Goal: Task Accomplishment & Management: Manage account settings

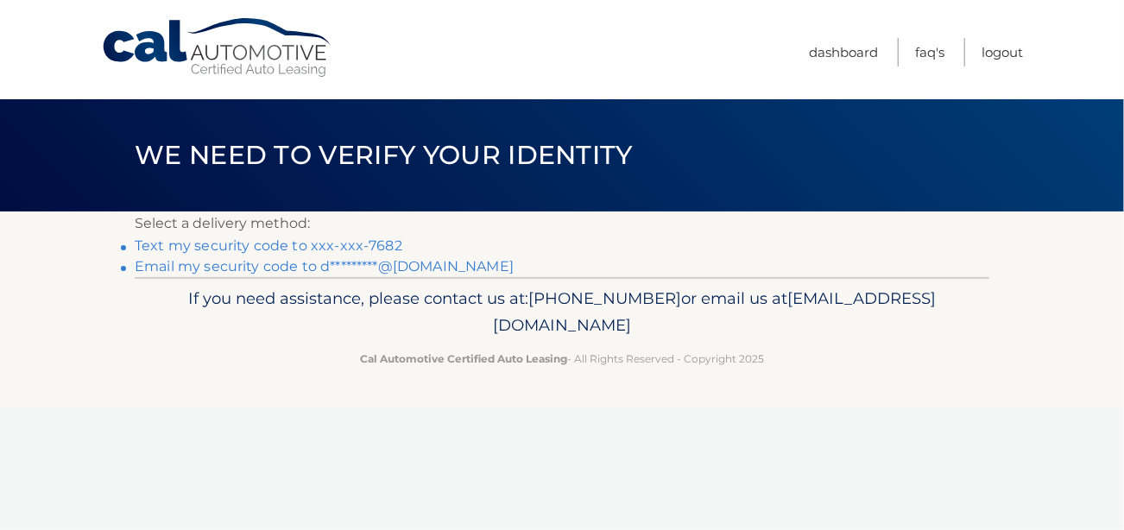
click at [341, 244] on link "Text my security code to xxx-xxx-7682" at bounding box center [269, 245] width 268 height 16
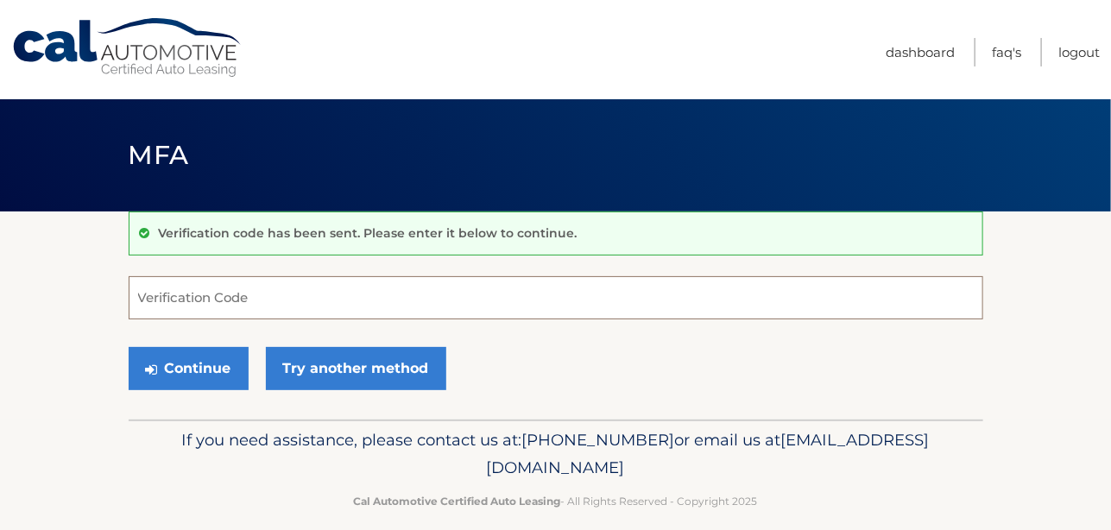
click at [244, 300] on input "Verification Code" at bounding box center [556, 297] width 855 height 43
click at [184, 296] on input "Verification Code" at bounding box center [556, 297] width 855 height 43
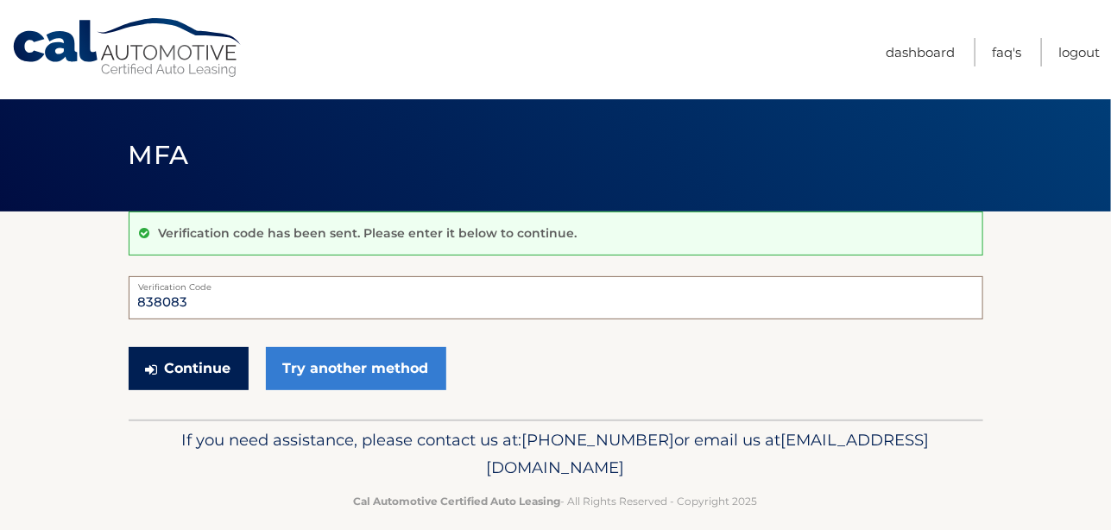
type input "838083"
click at [196, 367] on button "Continue" at bounding box center [189, 368] width 120 height 43
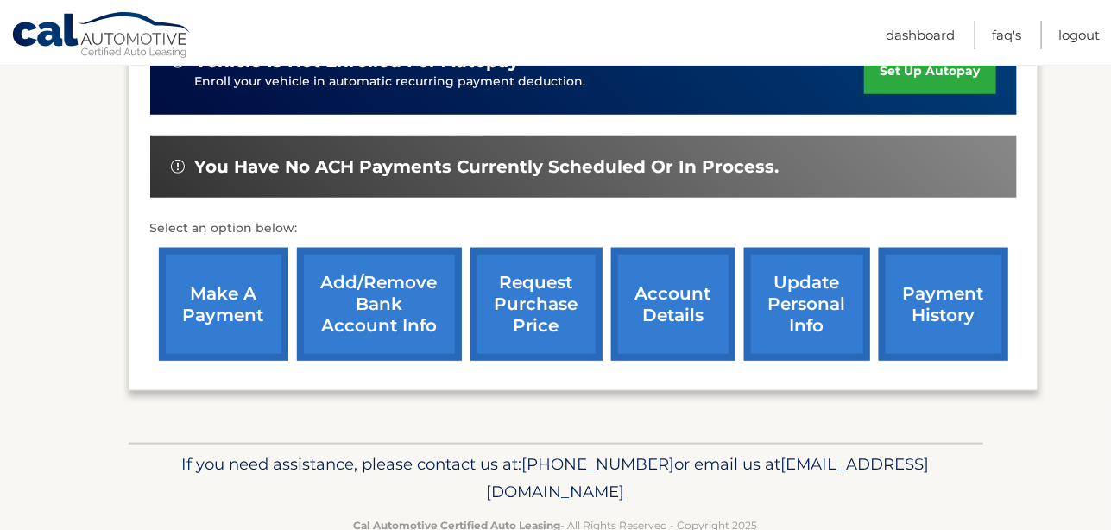
scroll to position [474, 0]
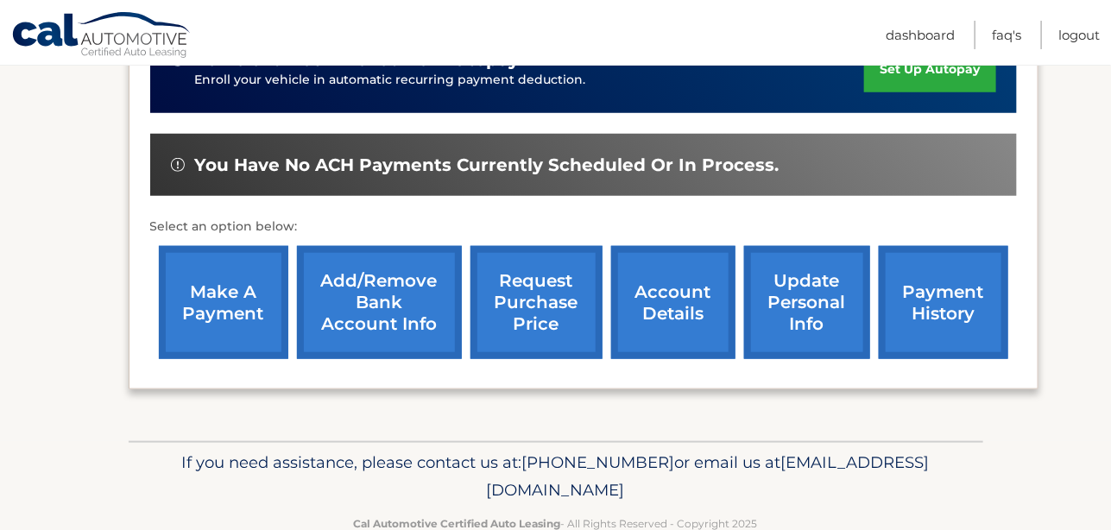
click at [522, 304] on link "request purchase price" at bounding box center [537, 302] width 132 height 113
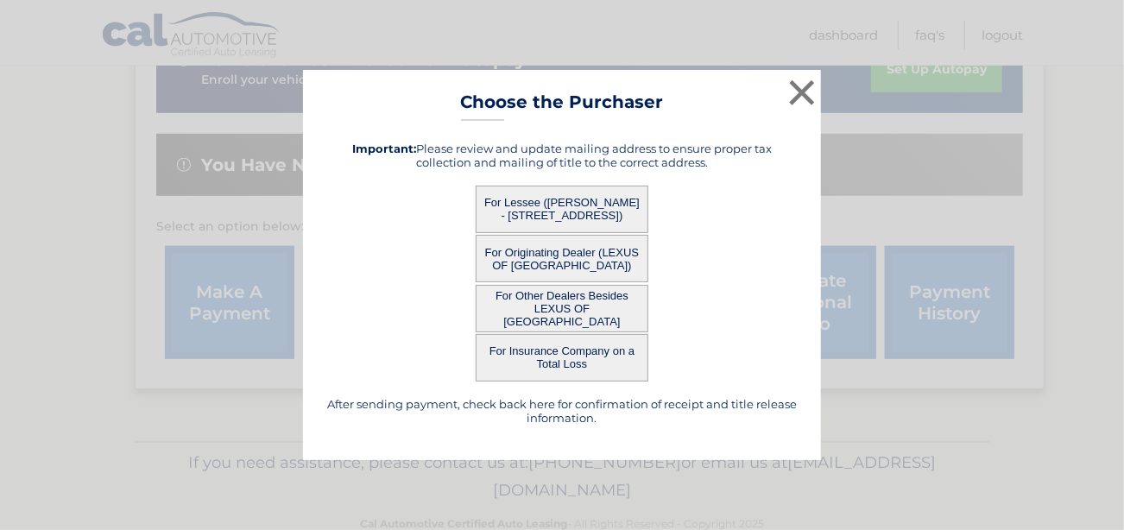
click at [551, 201] on button "For Lessee ([PERSON_NAME] - [STREET_ADDRESS])" at bounding box center [562, 209] width 173 height 47
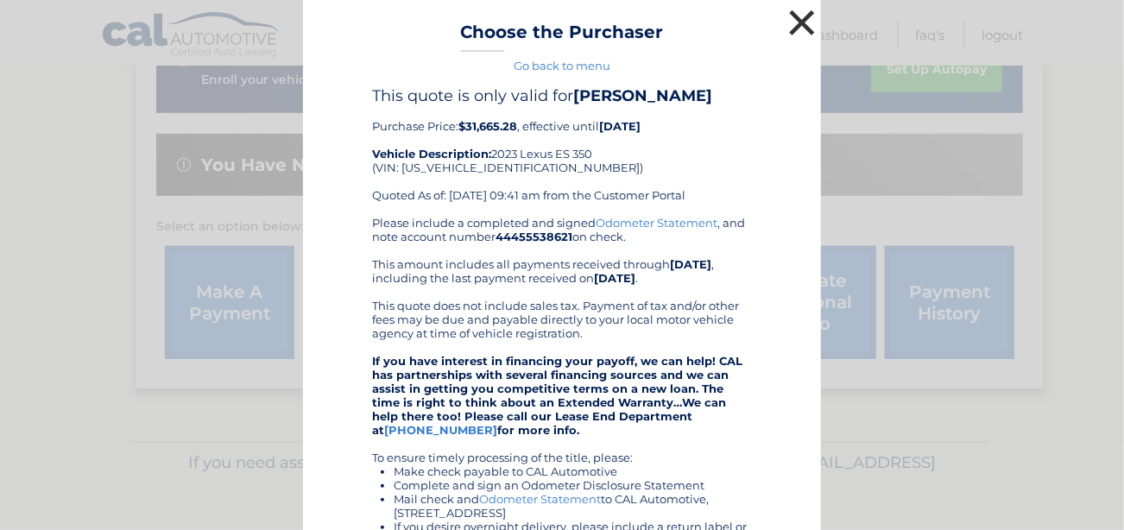
click at [790, 26] on button "×" at bounding box center [802, 22] width 35 height 35
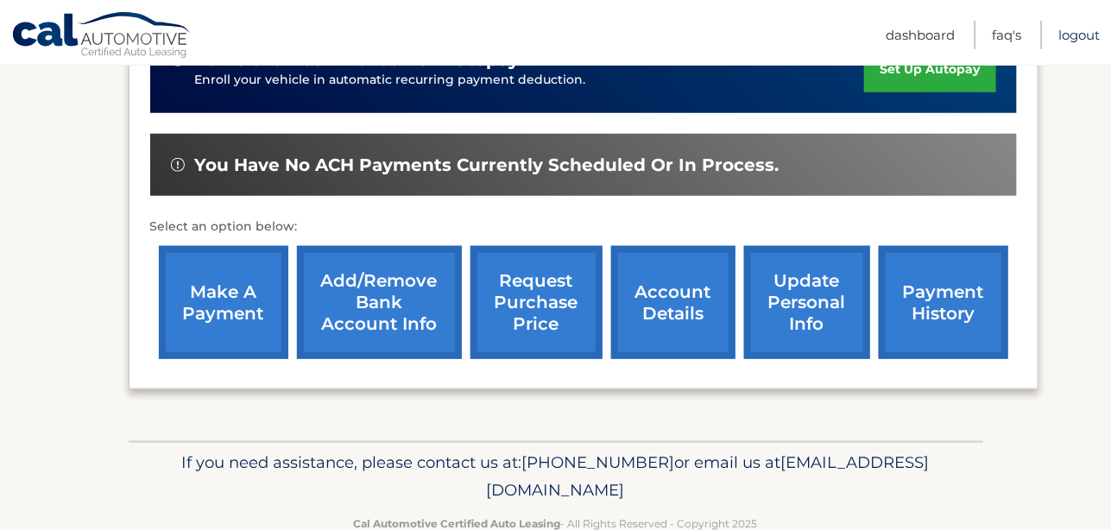
click at [1059, 30] on link "Logout" at bounding box center [1079, 35] width 41 height 28
